Goal: Information Seeking & Learning: Learn about a topic

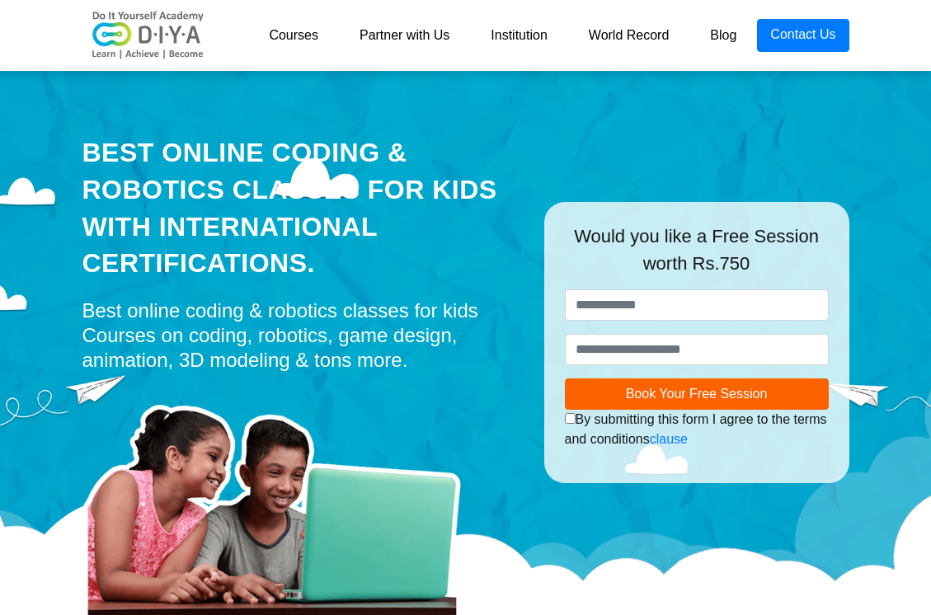
click at [153, 38] on img at bounding box center [148, 35] width 132 height 49
click at [294, 31] on link "Courses" at bounding box center [293, 35] width 91 height 33
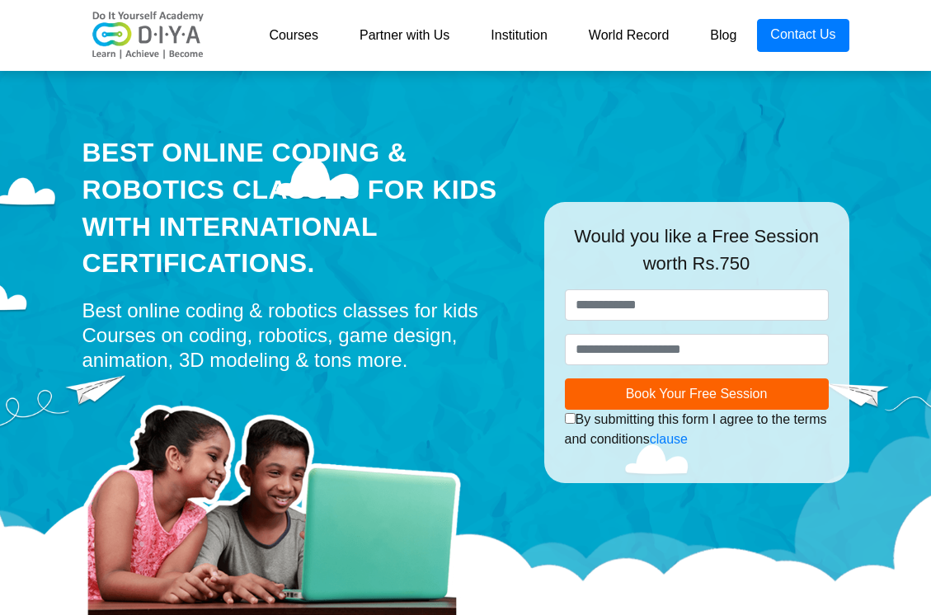
click at [294, 31] on link "Courses" at bounding box center [293, 35] width 91 height 33
click at [294, 37] on link "Courses" at bounding box center [293, 35] width 91 height 33
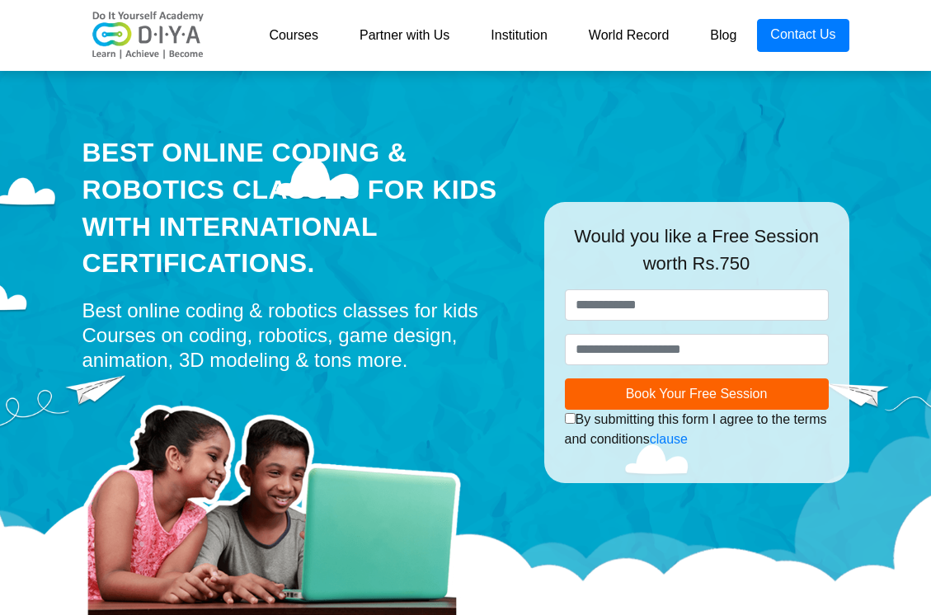
click at [294, 37] on link "Courses" at bounding box center [293, 35] width 91 height 33
drag, startPoint x: 290, startPoint y: 35, endPoint x: 282, endPoint y: 17, distance: 18.8
drag, startPoint x: 240, startPoint y: 70, endPoint x: 241, endPoint y: 79, distance: 9.1
click at [241, 79] on div "Best Online Coding & Robotics Classes for kids with International Certification…" at bounding box center [301, 342] width 462 height 556
click at [232, 87] on div "Best Online Coding & Robotics Classes for kids with International Certification…" at bounding box center [301, 342] width 462 height 556
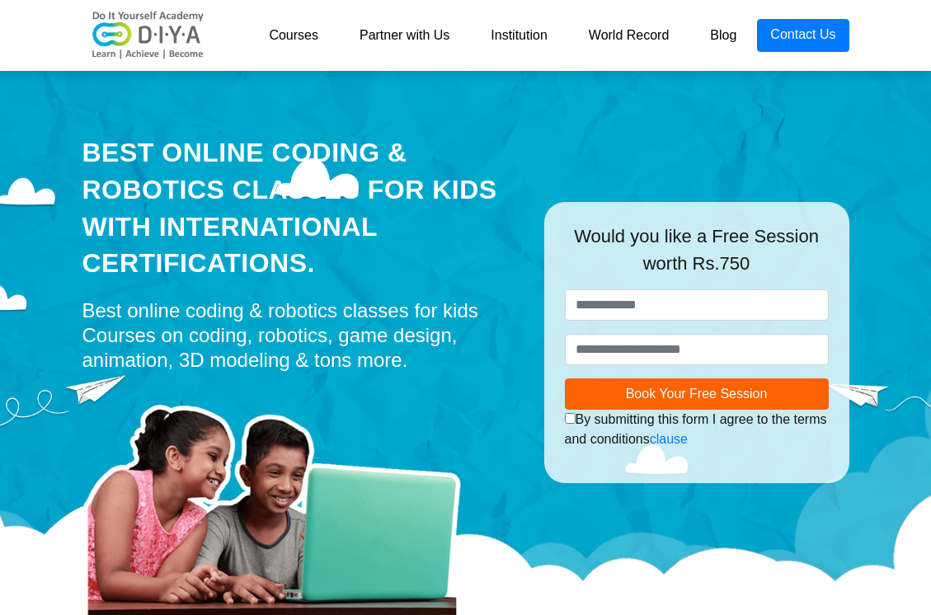
click at [225, 100] on div "Best Online Coding & Robotics Classes for kids with International Certification…" at bounding box center [301, 342] width 462 height 556
drag, startPoint x: 212, startPoint y: 102, endPoint x: 220, endPoint y: 88, distance: 16.3
drag, startPoint x: 220, startPoint y: 88, endPoint x: 247, endPoint y: 102, distance: 29.9
drag, startPoint x: 247, startPoint y: 102, endPoint x: 312, endPoint y: 92, distance: 66.0
drag, startPoint x: 312, startPoint y: 92, endPoint x: 330, endPoint y: 100, distance: 19.9
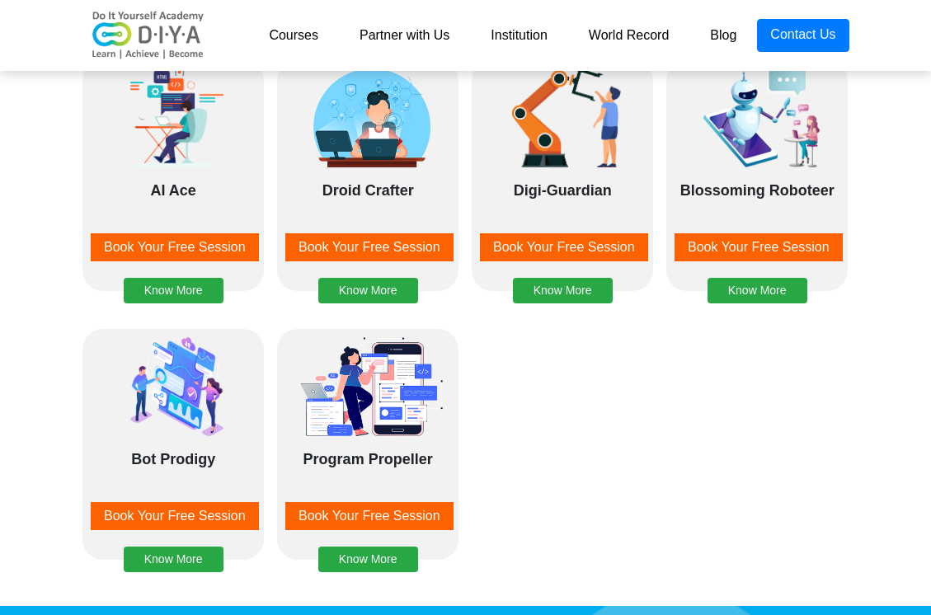
scroll to position [2062, 0]
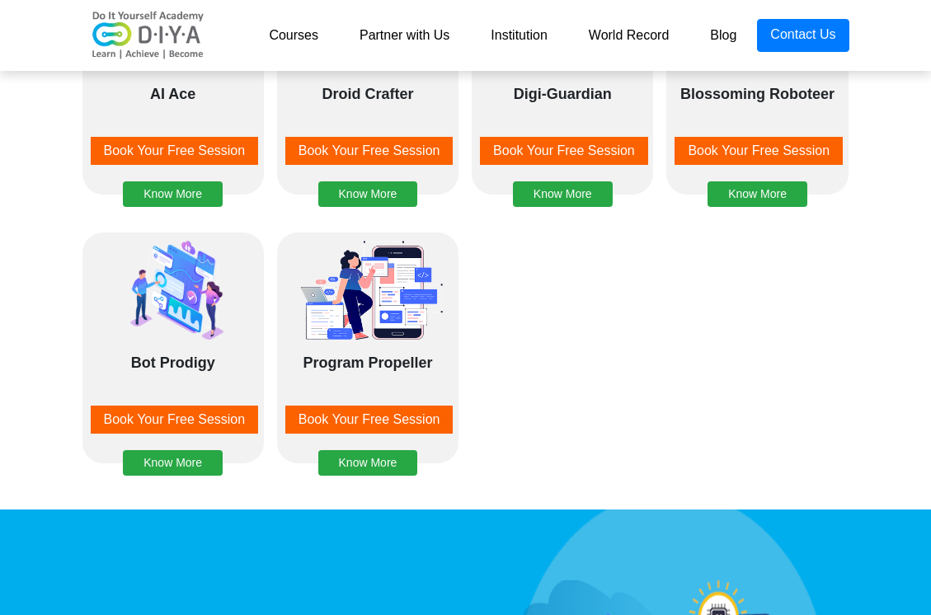
drag, startPoint x: 478, startPoint y: 134, endPoint x: 536, endPoint y: 40, distance: 110.8
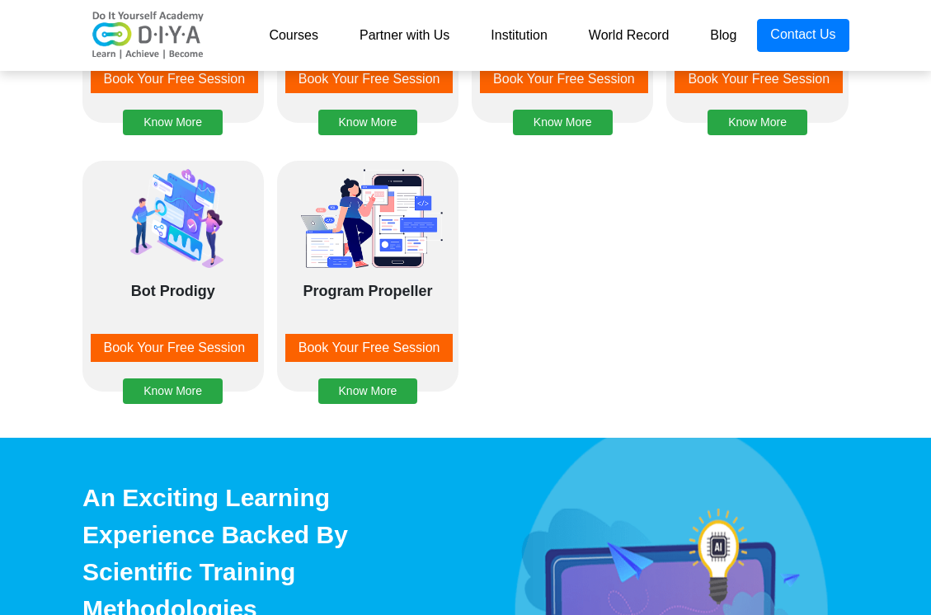
drag, startPoint x: 533, startPoint y: 45, endPoint x: 537, endPoint y: 32, distance: 13.0
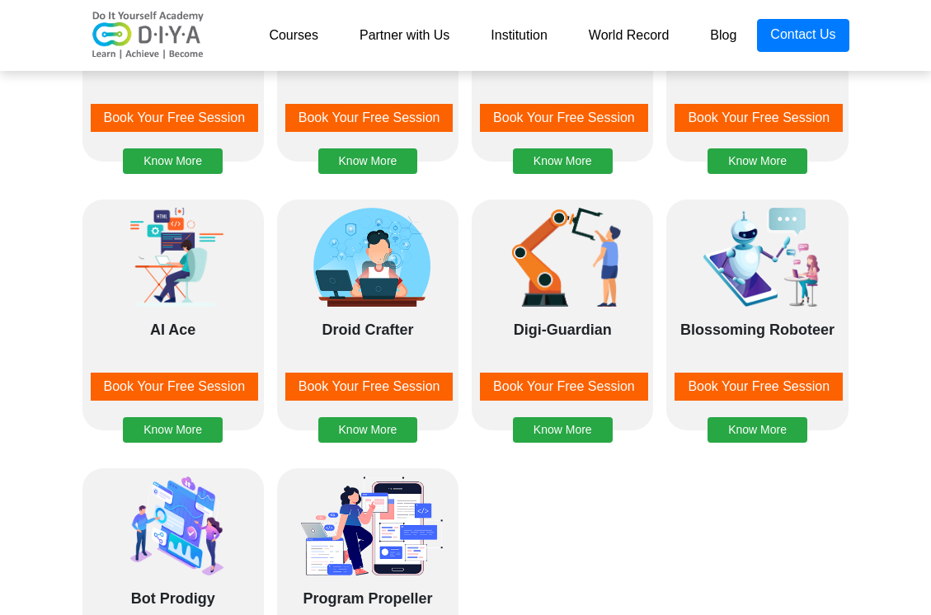
drag, startPoint x: 538, startPoint y: 28, endPoint x: 566, endPoint y: 20, distance: 29.2
drag, startPoint x: 566, startPoint y: 20, endPoint x: 556, endPoint y: 44, distance: 25.9
click at [556, 44] on link "Institution" at bounding box center [518, 35] width 97 height 33
drag, startPoint x: 556, startPoint y: 44, endPoint x: 568, endPoint y: 35, distance: 14.7
